Goal: Information Seeking & Learning: Check status

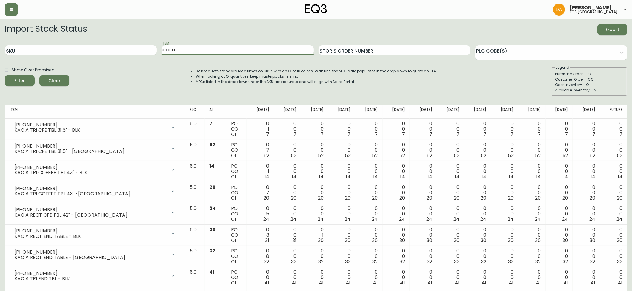
drag, startPoint x: 185, startPoint y: 47, endPoint x: 82, endPoint y: 55, distance: 103.2
click at [82, 55] on div "SKU Item kacia Storis Order Number PLC Code(s)" at bounding box center [316, 50] width 622 height 19
type input "PERRIER"
click at [5, 75] on button "Filter" at bounding box center [20, 80] width 30 height 11
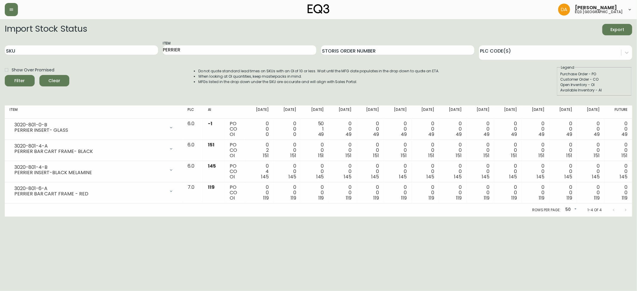
click at [606, 217] on html "[PERSON_NAME] eq3 calgary Import Stock Status Export SKU Item PERRIER Storis Or…" at bounding box center [318, 108] width 637 height 217
click at [60, 98] on div "Import Stock Status Export SKU Item PERRIER Storis Order Number PLC Code(s) Sho…" at bounding box center [319, 62] width 628 height 77
drag, startPoint x: 614, startPoint y: 260, endPoint x: 473, endPoint y: 229, distance: 144.2
click at [614, 217] on html "[PERSON_NAME] eq3 calgary Import Stock Status Export SKU Item PERRIER Storis Or…" at bounding box center [318, 108] width 637 height 217
drag, startPoint x: 47, startPoint y: 124, endPoint x: 0, endPoint y: 124, distance: 46.9
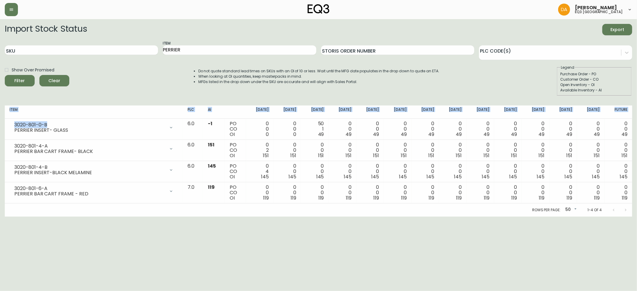
click at [0, 124] on main "Import Stock Status Export SKU Item PERRIER Storis Order Number PLC Code(s) Sho…" at bounding box center [318, 118] width 637 height 198
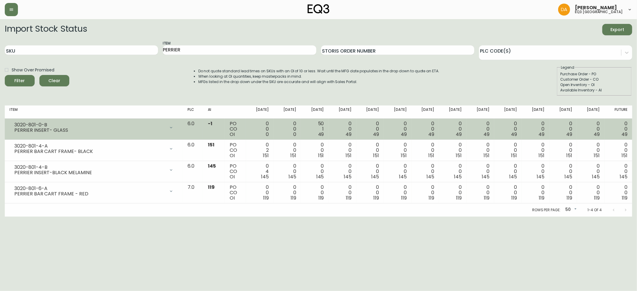
click at [100, 137] on td "3020-801-0-B PERRIER INSERT- GLASS Opening Balance 0 ( [DATE] ) Available Inven…" at bounding box center [94, 129] width 178 height 21
drag, startPoint x: 48, startPoint y: 125, endPoint x: 11, endPoint y: 122, distance: 36.8
click at [11, 122] on div "3020-801-0-B PERRIER INSERT- GLASS" at bounding box center [94, 127] width 169 height 13
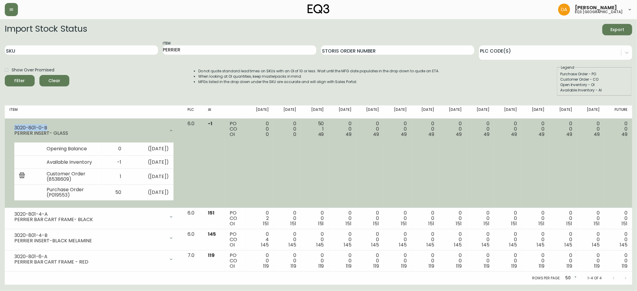
copy div "3020-801-0-B"
